Goal: Obtain resource: Obtain resource

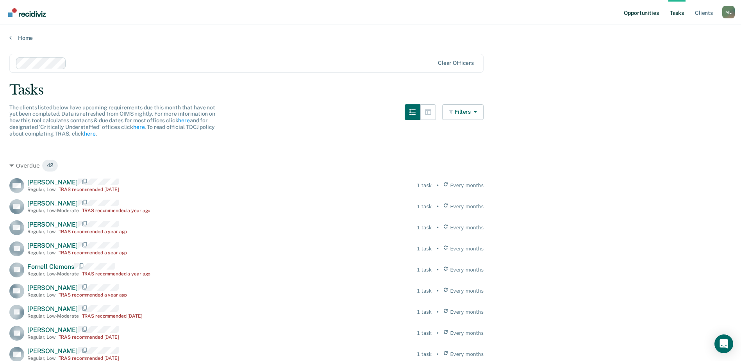
click at [628, 8] on link "Opportunities" at bounding box center [641, 12] width 38 height 25
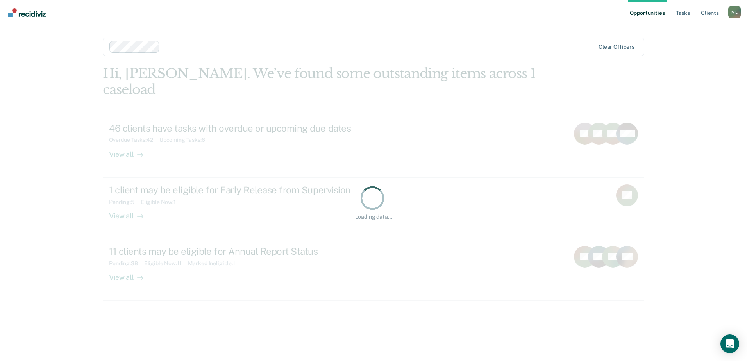
click at [639, 14] on link "Opportunities" at bounding box center [647, 12] width 38 height 25
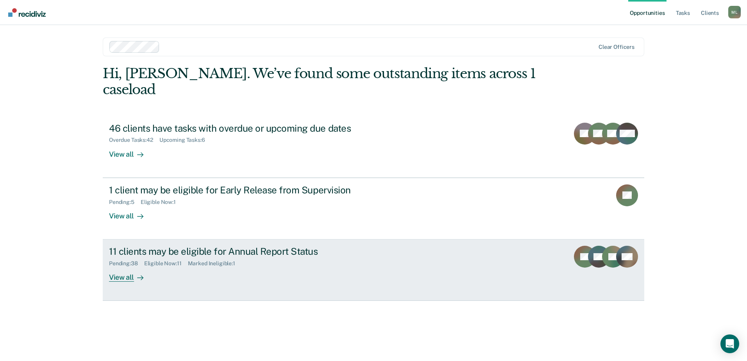
click at [248, 257] on div "Pending : 38 Eligible Now : 11 Marked Ineligible : 1" at bounding box center [246, 262] width 274 height 10
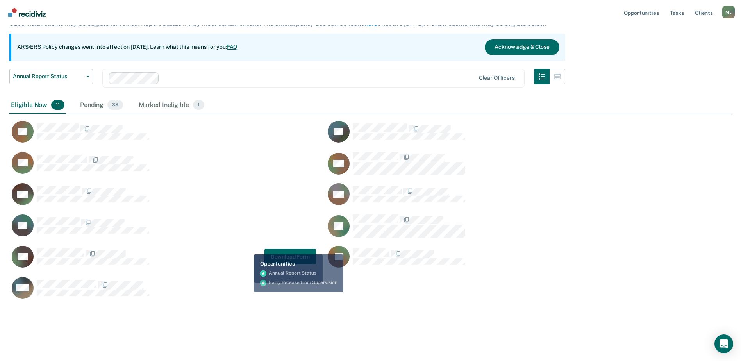
scroll to position [59, 0]
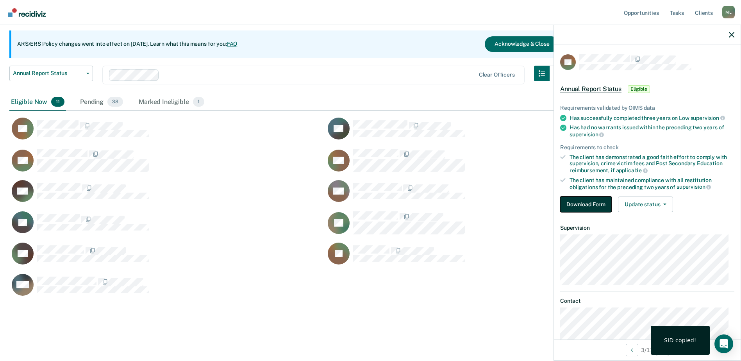
click at [569, 197] on button "Download Form" at bounding box center [586, 204] width 52 height 16
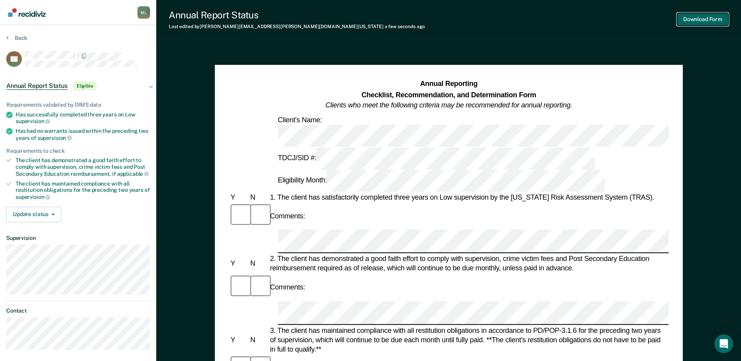
click at [699, 15] on button "Download Form" at bounding box center [703, 19] width 52 height 13
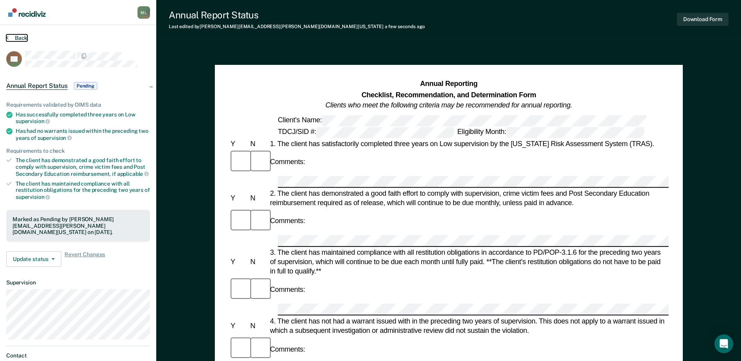
click at [16, 37] on button "Back" at bounding box center [16, 37] width 21 height 7
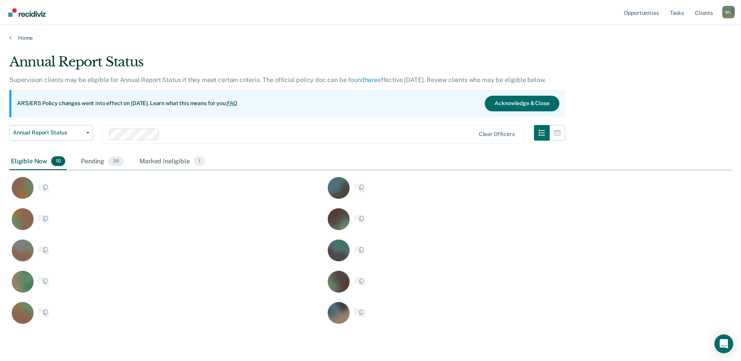
scroll to position [271, 716]
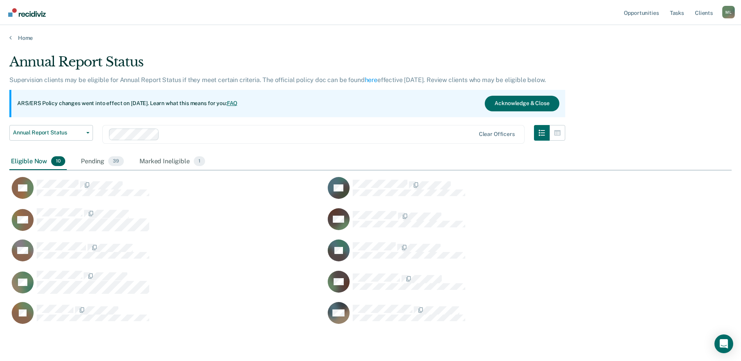
click at [153, 33] on div "Home" at bounding box center [370, 33] width 741 height 16
